Goal: Find specific page/section: Find specific page/section

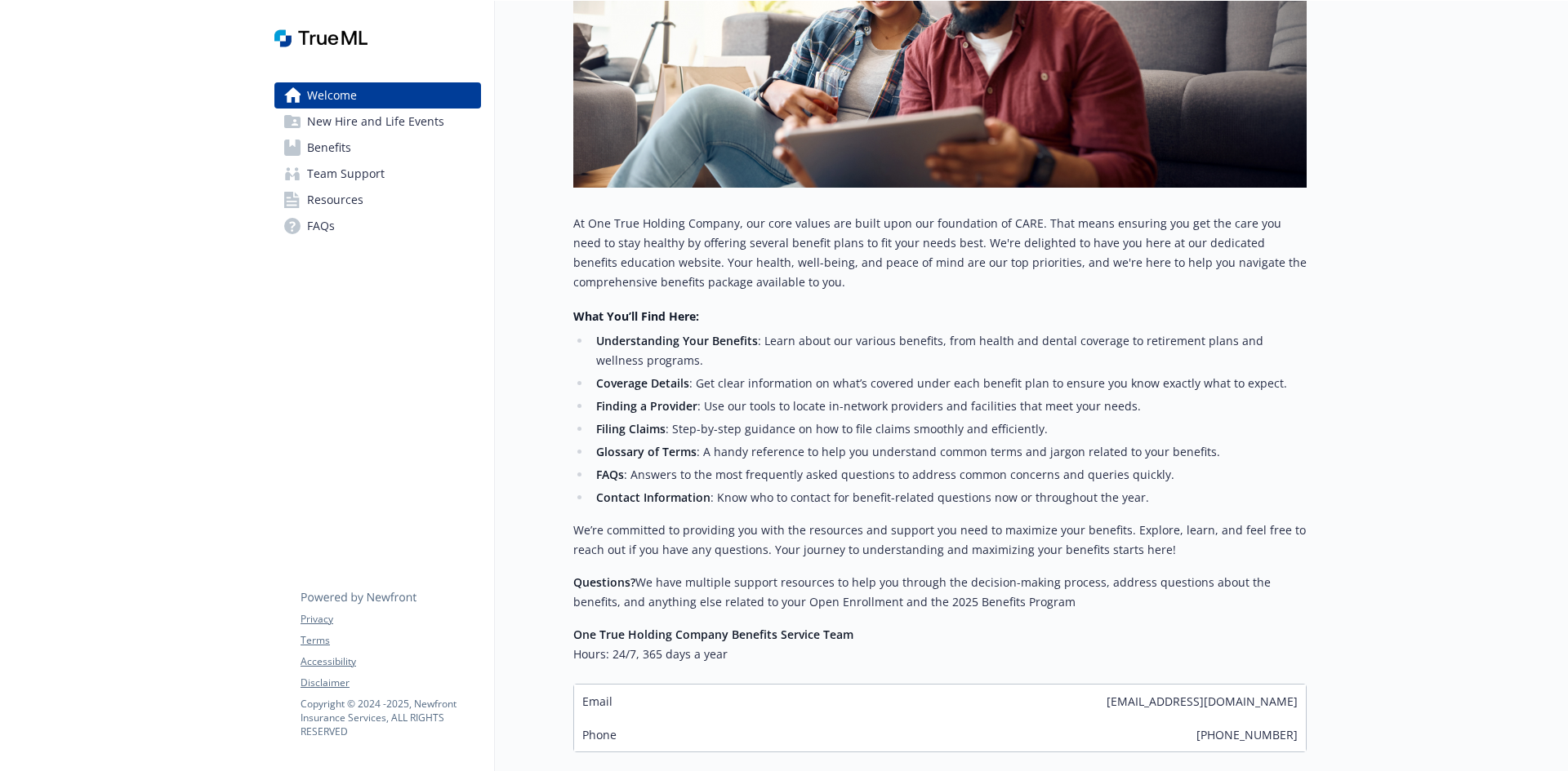
scroll to position [482, 0]
